Goal: Information Seeking & Learning: Find contact information

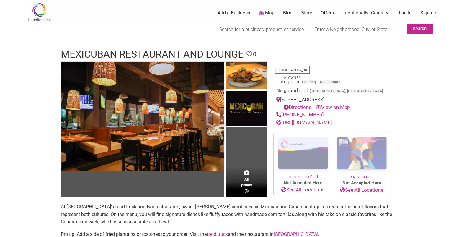
click at [153, 57] on h1 "Mexicuban Restaurant and Lounge" at bounding box center [152, 54] width 183 height 14
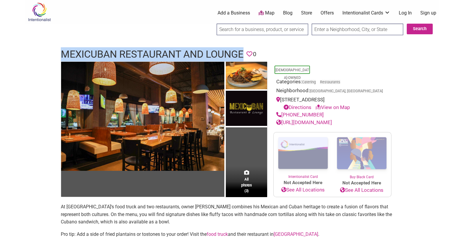
click at [153, 57] on h1 "Mexicuban Restaurant and Lounge" at bounding box center [152, 54] width 183 height 14
copy h1 "Mexicuban Restaurant and Lounge"
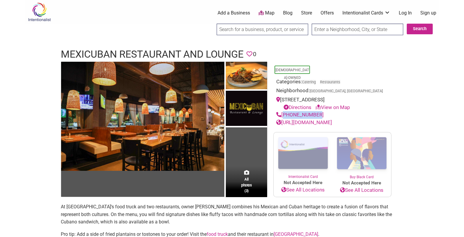
drag, startPoint x: 319, startPoint y: 122, endPoint x: 283, endPoint y: 122, distance: 35.5
click at [283, 119] on div "425-264-5000" at bounding box center [333, 115] width 112 height 8
copy link "425-264-5000"
click at [327, 125] on link "https://www.mexicubanrenton.com/" at bounding box center [305, 122] width 56 height 6
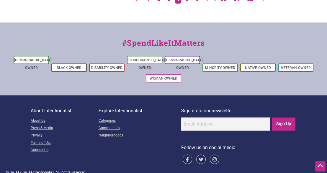
drag, startPoint x: 166, startPoint y: 42, endPoint x: 165, endPoint y: 119, distance: 77.1
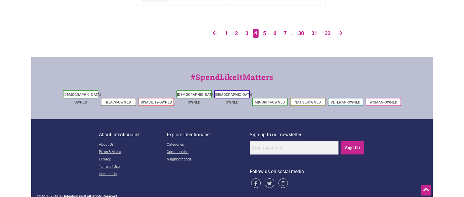
scroll to position [1122, 0]
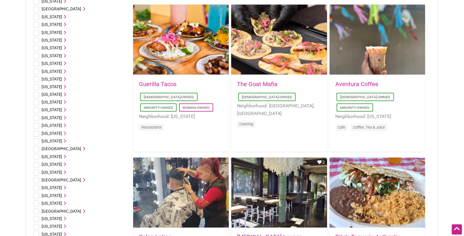
scroll to position [0, 0]
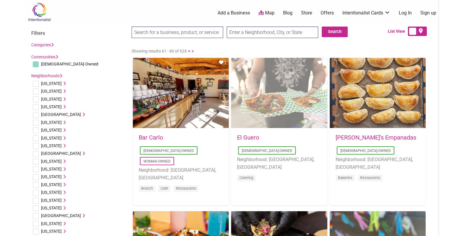
drag, startPoint x: 280, startPoint y: 84, endPoint x: 293, endPoint y: 84, distance: 12.7
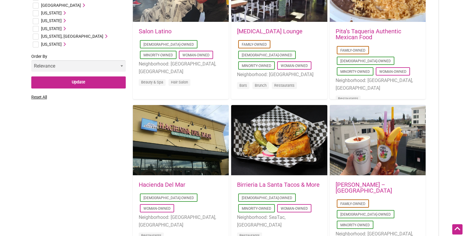
scroll to position [620, 0]
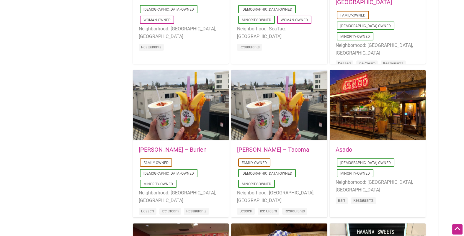
drag, startPoint x: 99, startPoint y: 111, endPoint x: 108, endPoint y: 93, distance: 20.1
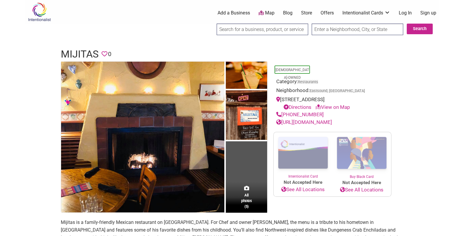
click at [80, 51] on h1 "Mijitas" at bounding box center [80, 54] width 38 height 14
copy h1 "Mijitas"
click at [332, 124] on link "http://www.mijitasorcas.com/" at bounding box center [305, 122] width 56 height 6
drag, startPoint x: 326, startPoint y: 114, endPoint x: 283, endPoint y: 112, distance: 43.5
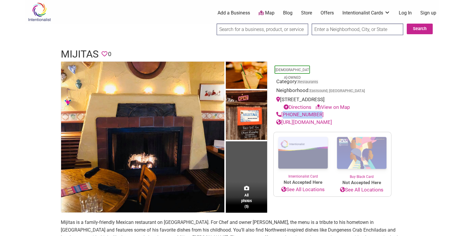
click at [283, 112] on div "+13603766722" at bounding box center [333, 115] width 112 height 8
copy link "+13603766722"
click at [69, 54] on h1 "Mijitas" at bounding box center [80, 54] width 38 height 14
copy h1 "Mijitas"
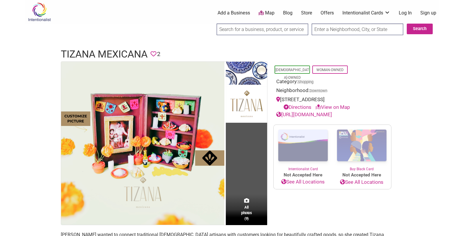
click at [99, 49] on h1 "Tizana Mexicana" at bounding box center [104, 54] width 87 height 14
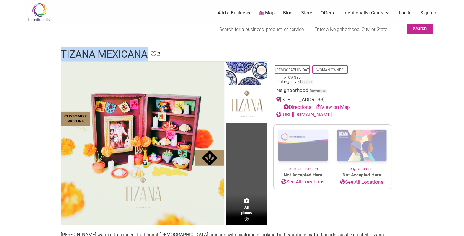
click at [99, 49] on h1 "Tizana Mexicana" at bounding box center [104, 54] width 87 height 14
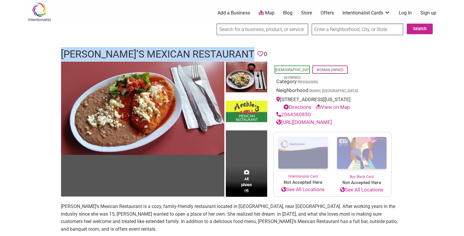
click at [313, 125] on link "[URL][DOMAIN_NAME]" at bounding box center [305, 122] width 56 height 6
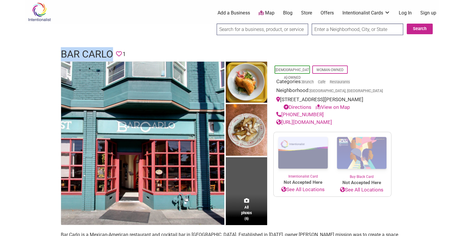
drag, startPoint x: 114, startPoint y: 51, endPoint x: 59, endPoint y: 52, distance: 54.7
click at [59, 52] on div "Bar Carlo Favorite 1" at bounding box center [232, 54] width 355 height 14
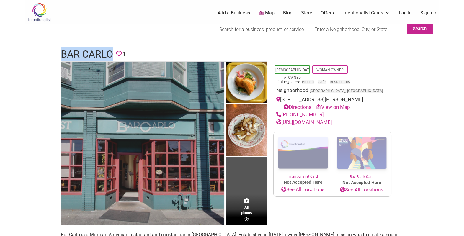
drag, startPoint x: 71, startPoint y: 59, endPoint x: 68, endPoint y: 65, distance: 6.9
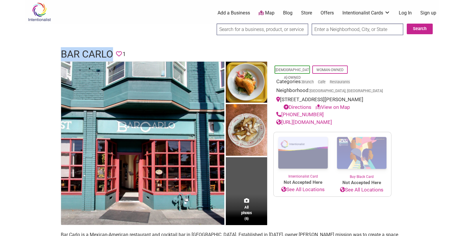
drag, startPoint x: 68, startPoint y: 65, endPoint x: 72, endPoint y: 50, distance: 15.3
copy h1 "Bar Carlo"
drag, startPoint x: 317, startPoint y: 113, endPoint x: 283, endPoint y: 114, distance: 34.3
click at [283, 114] on div "[PHONE_NUMBER]" at bounding box center [333, 115] width 112 height 8
copy link "[PHONE_NUMBER]"
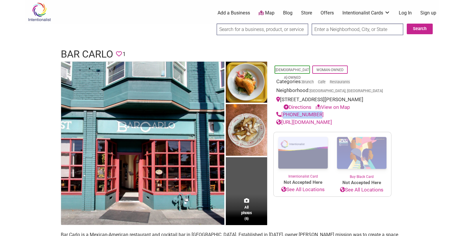
click at [323, 121] on link "https://www.barcarlopdx.com" at bounding box center [305, 122] width 56 height 6
drag, startPoint x: 337, startPoint y: 91, endPoint x: 315, endPoint y: 89, distance: 21.7
click at [315, 89] on div "Neighborhood: Portland, OR" at bounding box center [333, 91] width 112 height 9
drag, startPoint x: 315, startPoint y: 91, endPoint x: 311, endPoint y: 88, distance: 5.3
click at [311, 88] on div "Neighborhood: Portland, OR" at bounding box center [333, 91] width 112 height 9
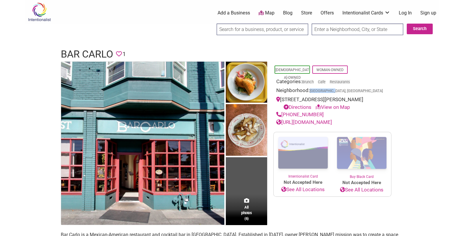
drag, startPoint x: 311, startPoint y: 92, endPoint x: 337, endPoint y: 89, distance: 26.5
click at [337, 89] on div "Neighborhood: Portland, OR" at bounding box center [333, 91] width 112 height 9
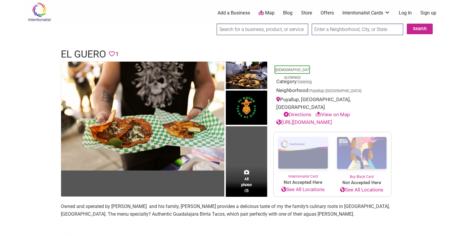
click at [97, 55] on h1 "El Guero" at bounding box center [83, 54] width 45 height 14
copy h1 "El Guero"
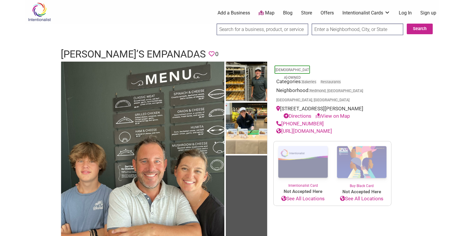
click at [102, 51] on h1 "[PERSON_NAME]’s Empanadas" at bounding box center [133, 54] width 145 height 14
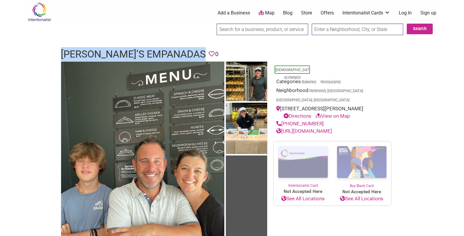
click at [102, 51] on h1 "[PERSON_NAME]’s Empanadas" at bounding box center [133, 54] width 145 height 14
copy h1 "[PERSON_NAME]’s Empanadas"
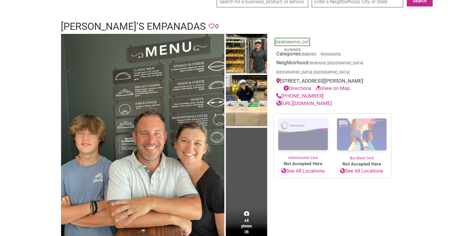
drag, startPoint x: 38, startPoint y: 62, endPoint x: 42, endPoint y: 81, distance: 19.1
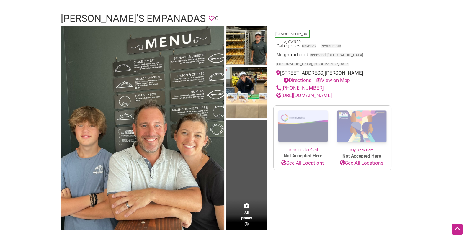
scroll to position [37, 0]
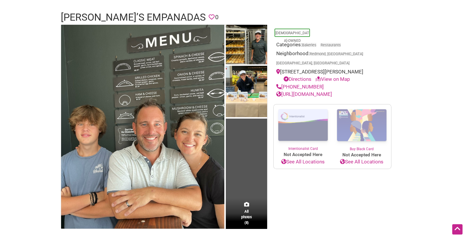
drag, startPoint x: 42, startPoint y: 80, endPoint x: 44, endPoint y: 86, distance: 6.8
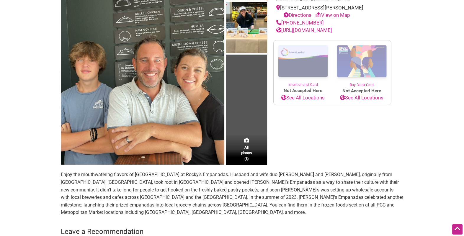
scroll to position [105, 0]
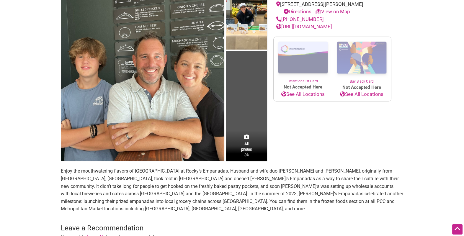
drag, startPoint x: 44, startPoint y: 80, endPoint x: 46, endPoint y: 92, distance: 12.2
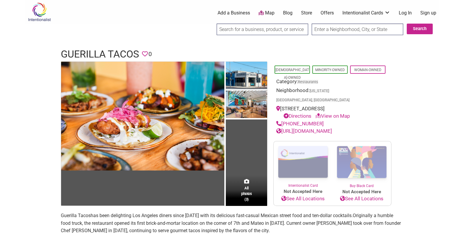
click at [108, 53] on h1 "Guerilla Tacos" at bounding box center [100, 54] width 78 height 14
copy h1 "Guerilla Tacos"
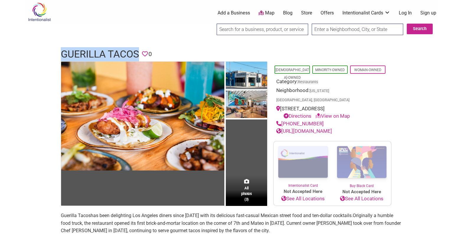
drag, startPoint x: 317, startPoint y: 113, endPoint x: 283, endPoint y: 115, distance: 34.6
click at [283, 120] on div "(213) 375-3300" at bounding box center [333, 124] width 112 height 8
copy link "(213) 375-3300"
click at [332, 131] on link "http://www.guerrillatacos.com/?y_source=1_NzU1NzcwODAtNzE1LWxvY2F0aW9uLndlYnNpd…" at bounding box center [305, 131] width 56 height 6
drag, startPoint x: 61, startPoint y: 51, endPoint x: 138, endPoint y: 52, distance: 76.5
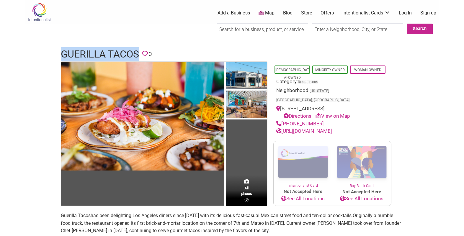
click at [138, 52] on h1 "Guerilla Tacos" at bounding box center [100, 54] width 78 height 14
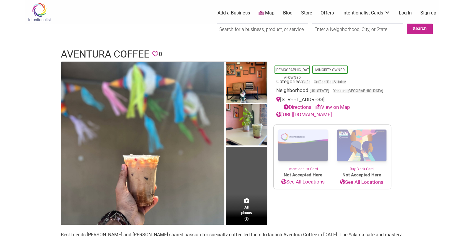
click at [108, 50] on h1 "Aventura Coffee" at bounding box center [105, 54] width 89 height 14
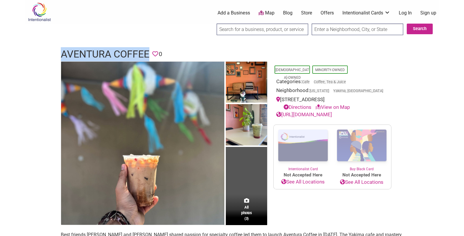
click at [108, 50] on h1 "Aventura Coffee" at bounding box center [105, 54] width 89 height 14
copy h1 "Aventura Coffee"
click at [329, 113] on link "[URL][DOMAIN_NAME]" at bounding box center [305, 115] width 56 height 6
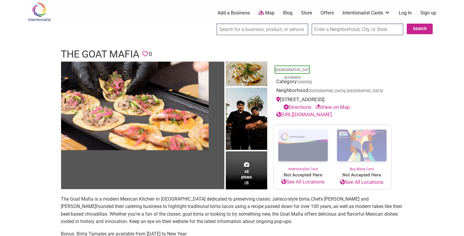
click at [97, 50] on h1 "The Goat Mafia" at bounding box center [100, 54] width 79 height 14
copy h1 "The Goat Mafia"
click at [332, 114] on link "[URL][DOMAIN_NAME]" at bounding box center [305, 115] width 56 height 6
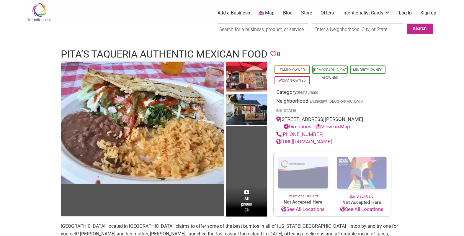
click at [163, 55] on h1 "Pita’s Taqueria Authentic Mexican Food" at bounding box center [164, 54] width 207 height 14
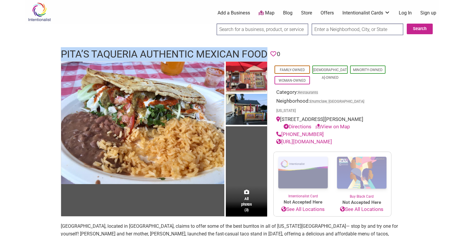
click at [163, 55] on h1 "Pita’s Taqueria Authentic Mexican Food" at bounding box center [164, 54] width 207 height 14
copy h1 "Pita’s Taqueria Authentic Mexican Food"
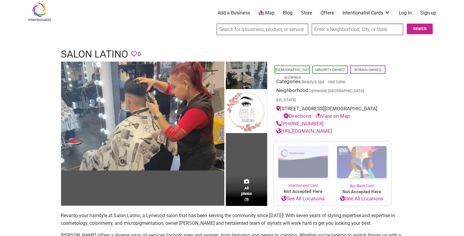
click at [103, 56] on h1 "Salon Latino" at bounding box center [94, 54] width 67 height 14
copy h1 "Salon Latino"
click at [349, 128] on div "https://www.salonlatinolynnwood.com/" at bounding box center [333, 132] width 112 height 8
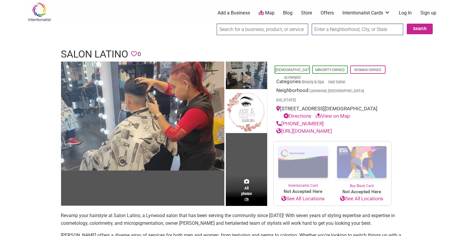
click at [332, 128] on link "https://www.salonlatinolynnwood.com/" at bounding box center [305, 131] width 56 height 6
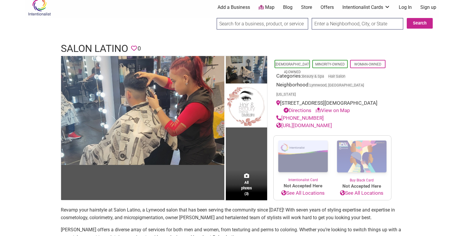
scroll to position [7, 0]
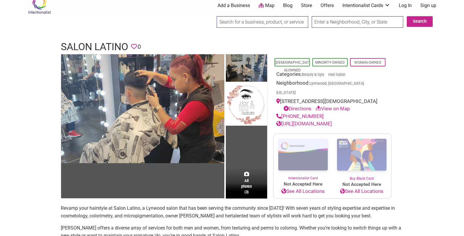
drag, startPoint x: 162, startPoint y: 39, endPoint x: 163, endPoint y: 47, distance: 8.3
drag, startPoint x: 322, startPoint y: 106, endPoint x: 282, endPoint y: 105, distance: 39.9
click at [282, 113] on div "(425) 361-1391" at bounding box center [333, 117] width 112 height 8
copy link "(425) 361-1391"
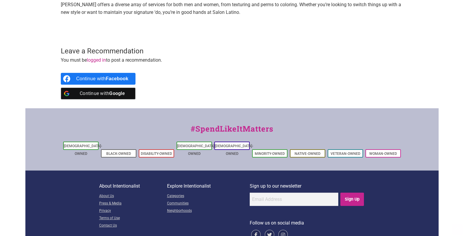
scroll to position [234, 0]
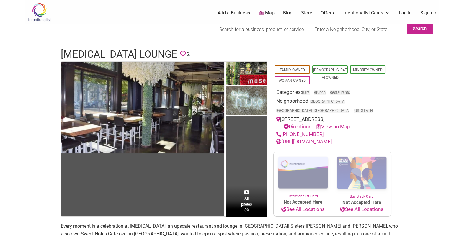
click at [103, 48] on h1 "[MEDICAL_DATA] Lounge" at bounding box center [119, 54] width 116 height 14
click at [103, 48] on h1 "Muse Lounge" at bounding box center [119, 54] width 116 height 14
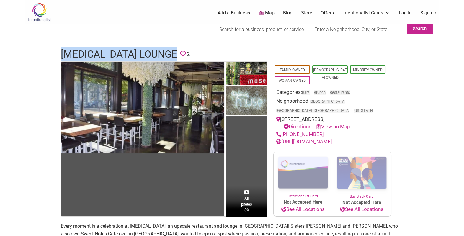
click at [103, 48] on h1 "Muse Lounge" at bounding box center [119, 54] width 116 height 14
copy h1 "Muse Lounge"
drag, startPoint x: 325, startPoint y: 125, endPoint x: 283, endPoint y: 125, distance: 42.3
click at [283, 131] on div "(206) 223-4006" at bounding box center [333, 135] width 112 height 8
copy link "(206) 223-4006"
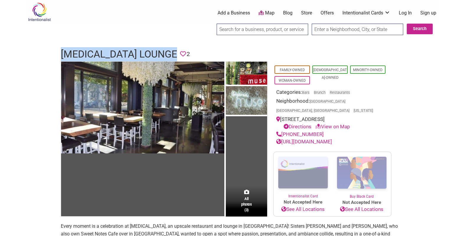
click at [332, 139] on link "https://www.museloungeseattle.com/" at bounding box center [305, 142] width 56 height 6
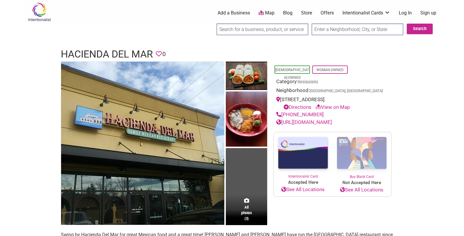
click at [123, 50] on h1 "Hacienda Del Mar" at bounding box center [107, 54] width 92 height 14
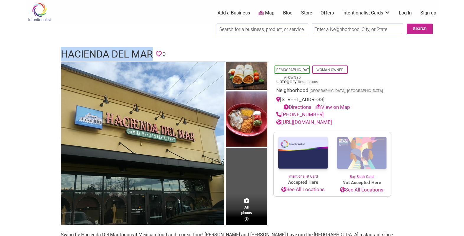
click at [123, 50] on h1 "Hacienda Del Mar" at bounding box center [107, 54] width 92 height 14
copy h1 "Hacienda Del Mar"
